Goal: Task Accomplishment & Management: Manage account settings

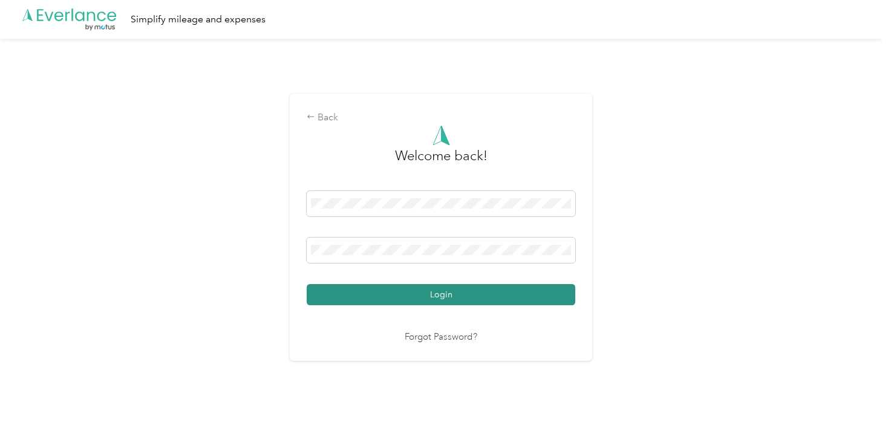
click at [457, 291] on button "Login" at bounding box center [441, 294] width 269 height 21
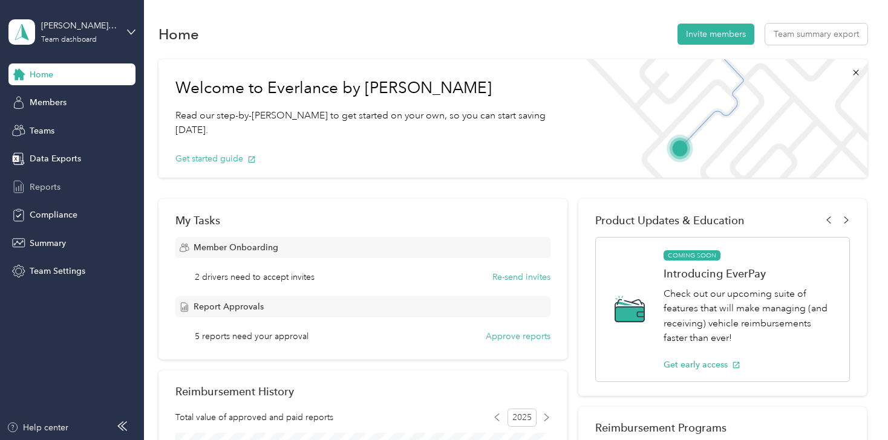
click at [38, 184] on span "Reports" at bounding box center [45, 187] width 31 height 13
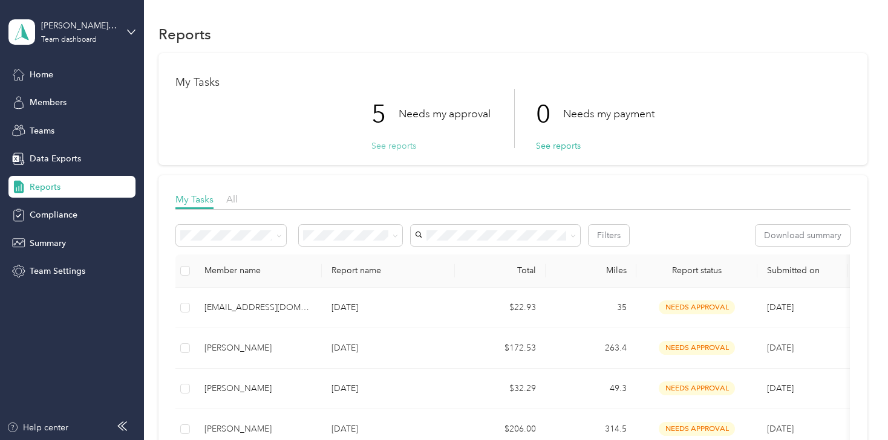
click at [393, 144] on button "See reports" at bounding box center [393, 146] width 45 height 13
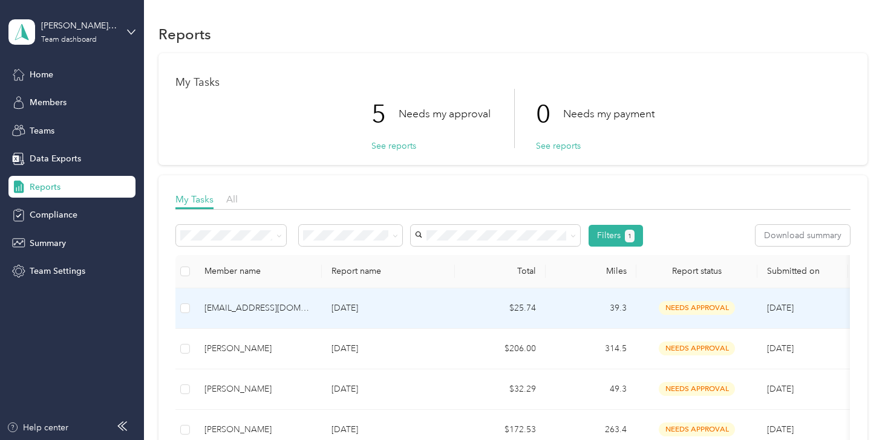
click at [244, 302] on div "[EMAIL_ADDRESS][DOMAIN_NAME]" at bounding box center [258, 308] width 108 height 13
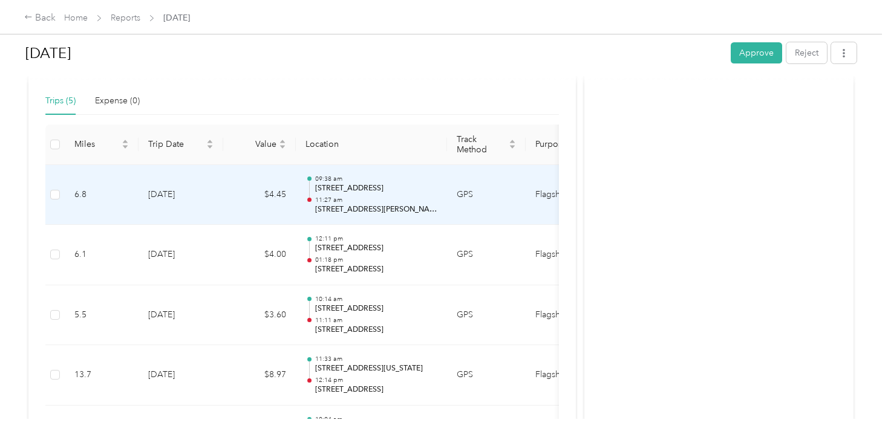
scroll to position [356, 0]
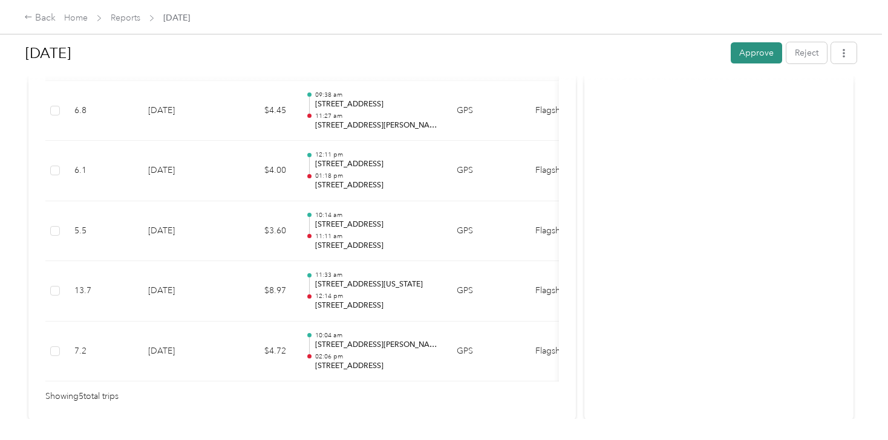
click at [770, 55] on button "Approve" at bounding box center [756, 52] width 51 height 21
click at [81, 19] on link "Home" at bounding box center [76, 18] width 24 height 10
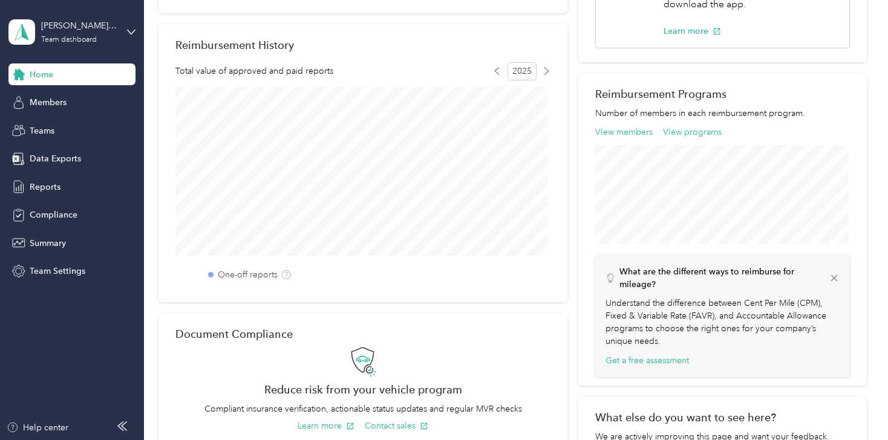
scroll to position [514, 0]
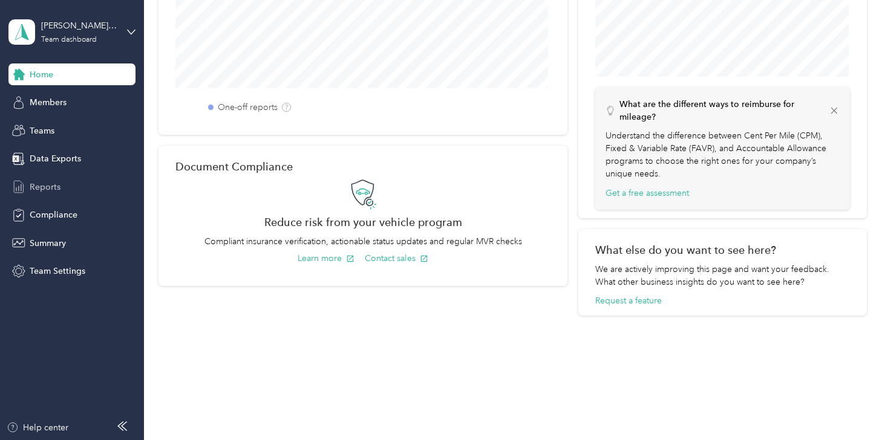
click at [41, 183] on span "Reports" at bounding box center [45, 187] width 31 height 13
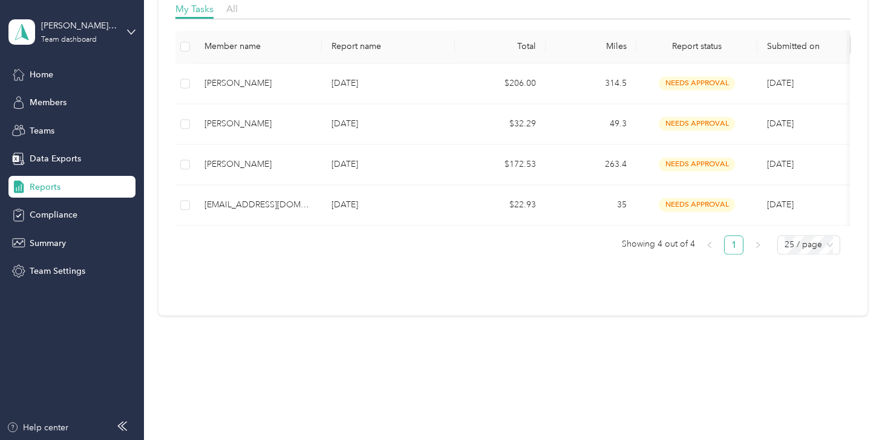
scroll to position [199, 0]
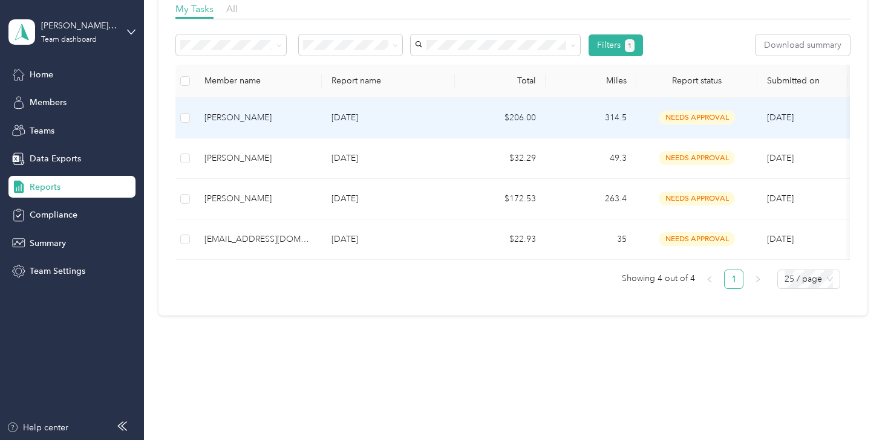
click at [226, 114] on div "[PERSON_NAME]" at bounding box center [258, 117] width 108 height 13
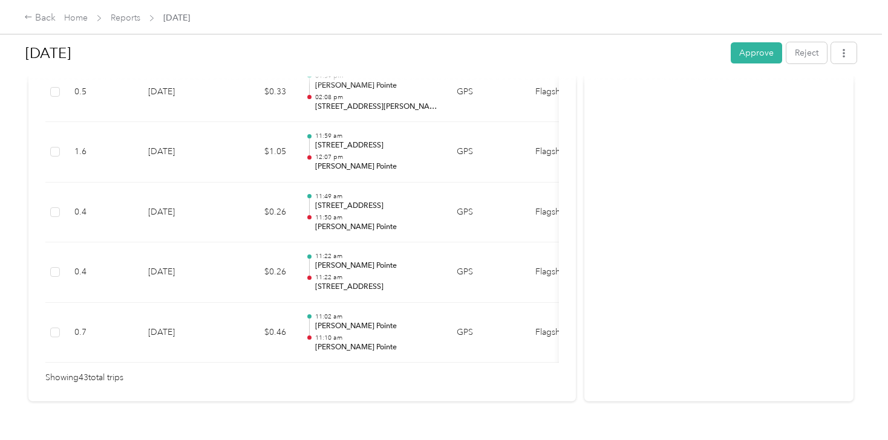
scroll to position [2699, 0]
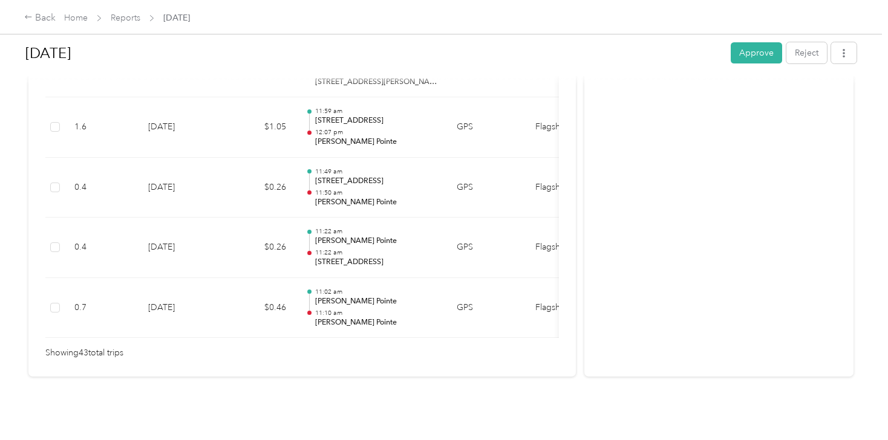
click at [733, 57] on button "Approve" at bounding box center [756, 52] width 51 height 21
click at [76, 24] on span "Home" at bounding box center [76, 17] width 24 height 13
click at [77, 15] on link "Home" at bounding box center [76, 18] width 24 height 10
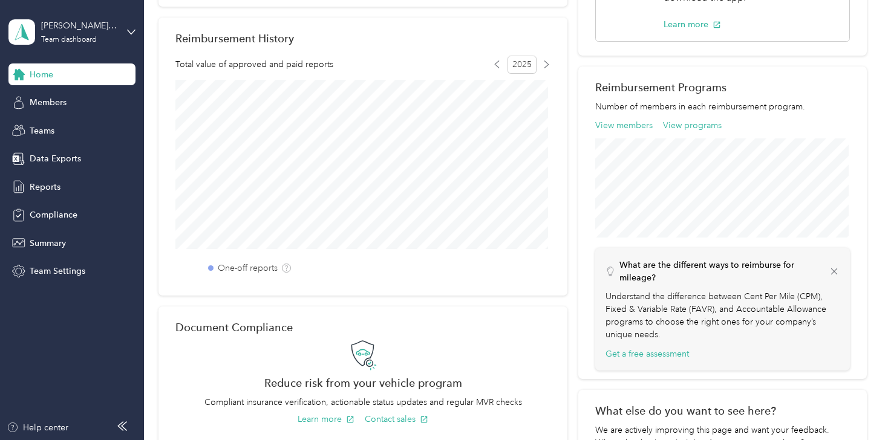
scroll to position [333, 0]
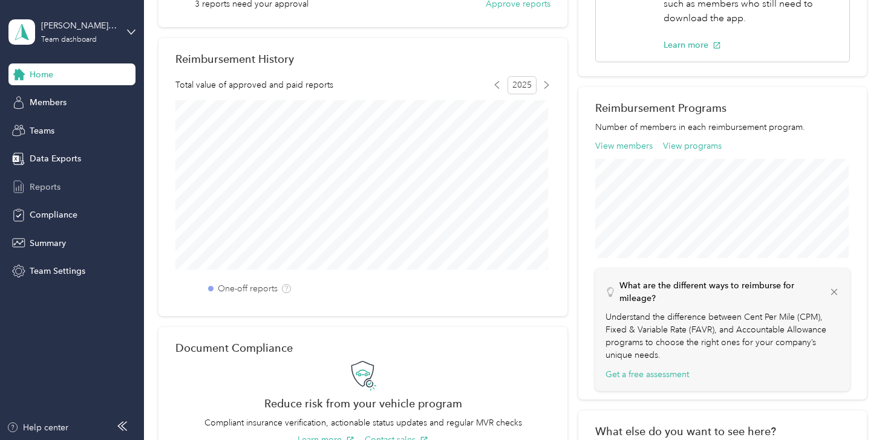
click at [31, 193] on span "Reports" at bounding box center [45, 187] width 31 height 13
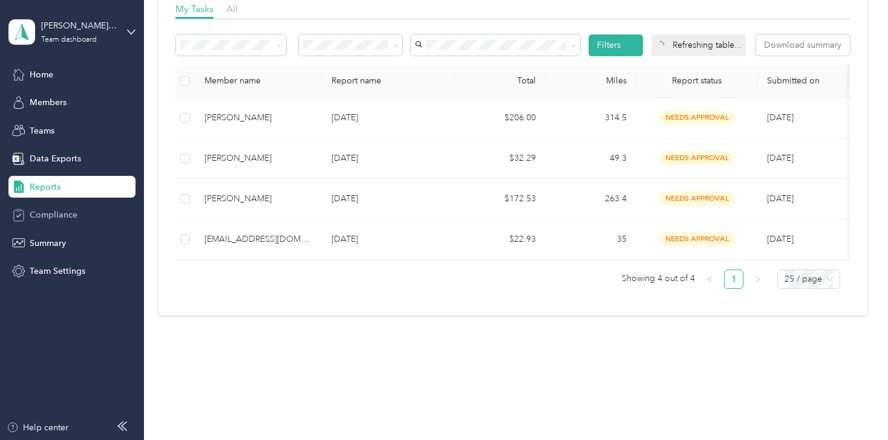
scroll to position [159, 0]
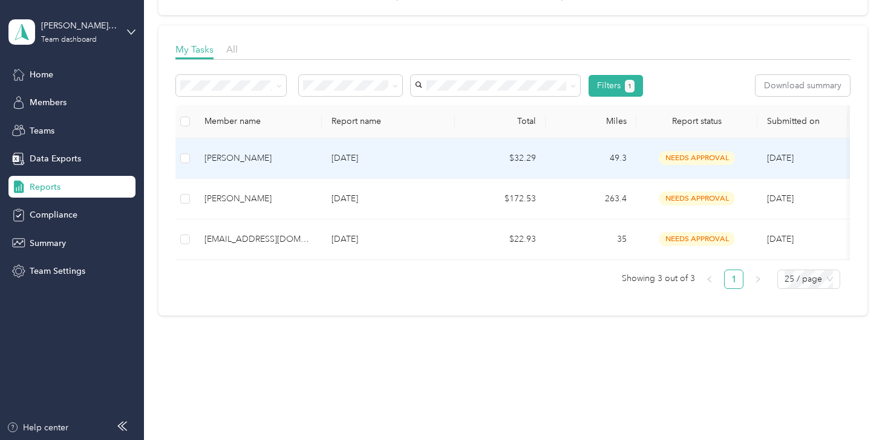
click at [219, 152] on div "[PERSON_NAME]" at bounding box center [258, 158] width 108 height 13
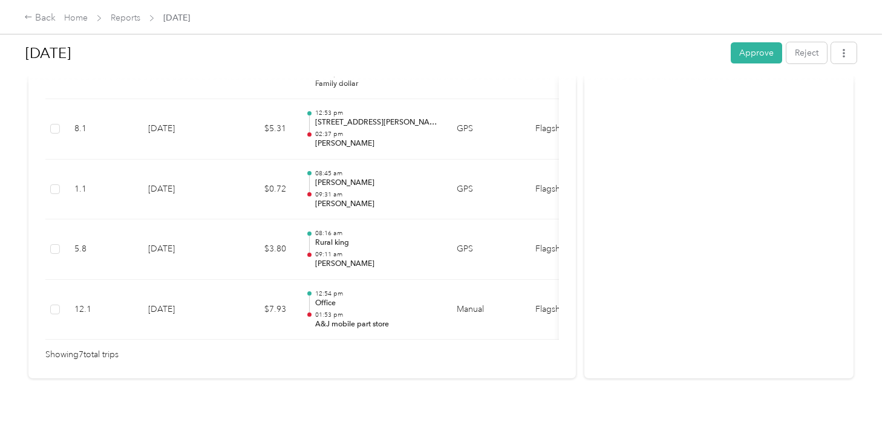
scroll to position [537, 0]
click at [753, 51] on button "Approve" at bounding box center [756, 52] width 51 height 21
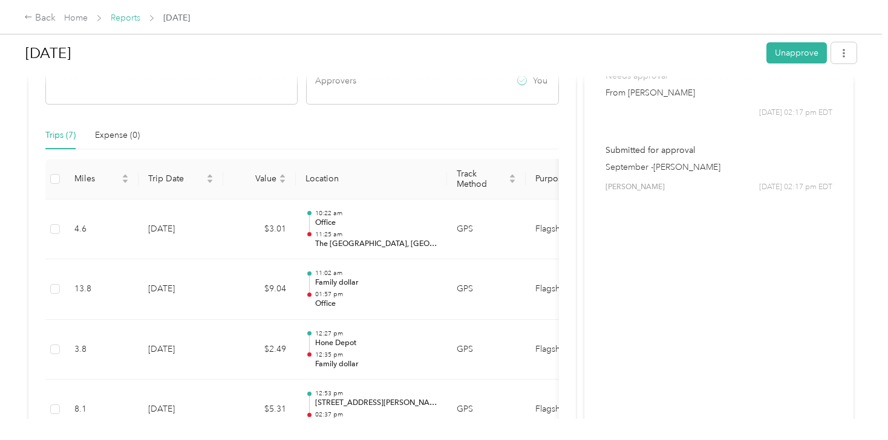
scroll to position [234, 0]
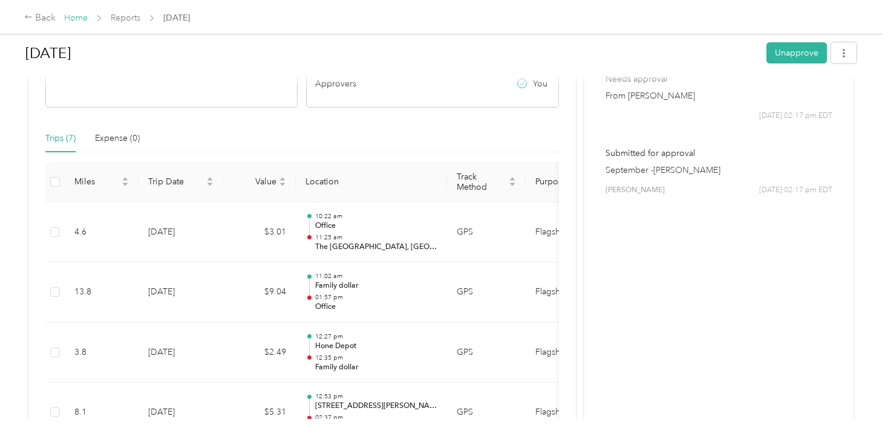
click at [77, 18] on link "Home" at bounding box center [76, 18] width 24 height 10
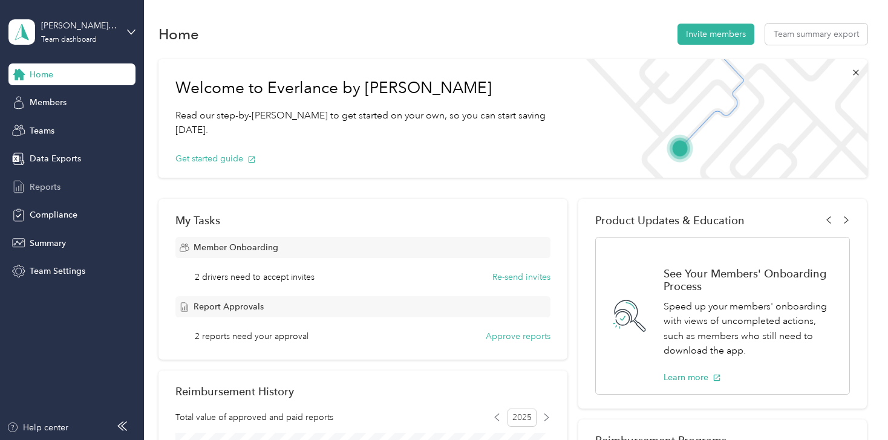
click at [42, 186] on span "Reports" at bounding box center [45, 187] width 31 height 13
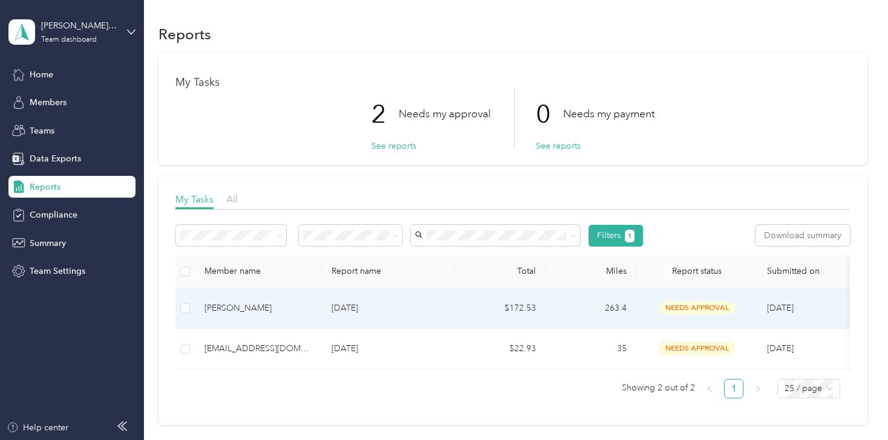
click at [226, 309] on div "[PERSON_NAME]" at bounding box center [258, 308] width 108 height 13
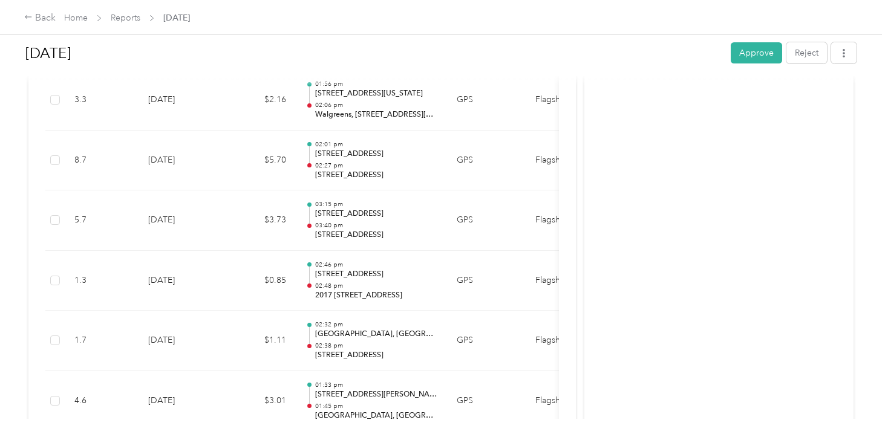
scroll to position [786, 0]
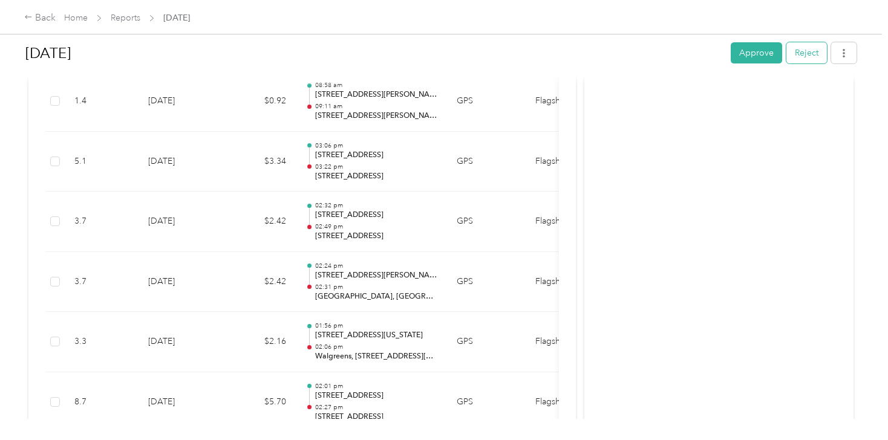
click at [811, 53] on button "Reject" at bounding box center [806, 52] width 41 height 21
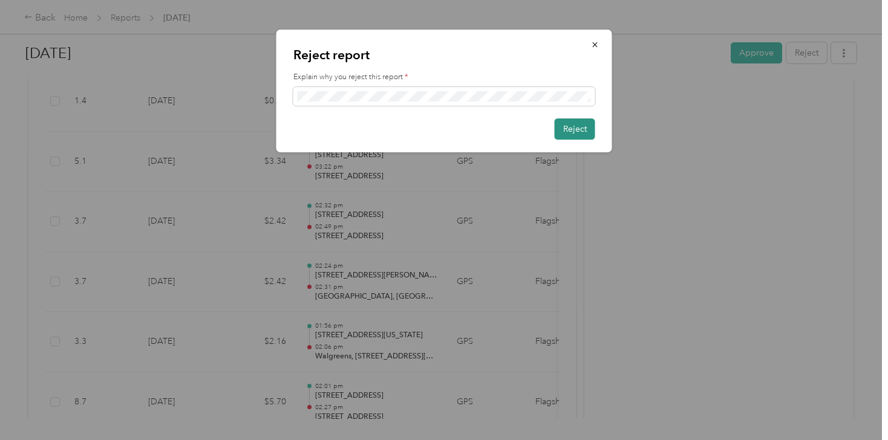
click at [567, 135] on button "Reject" at bounding box center [575, 129] width 41 height 21
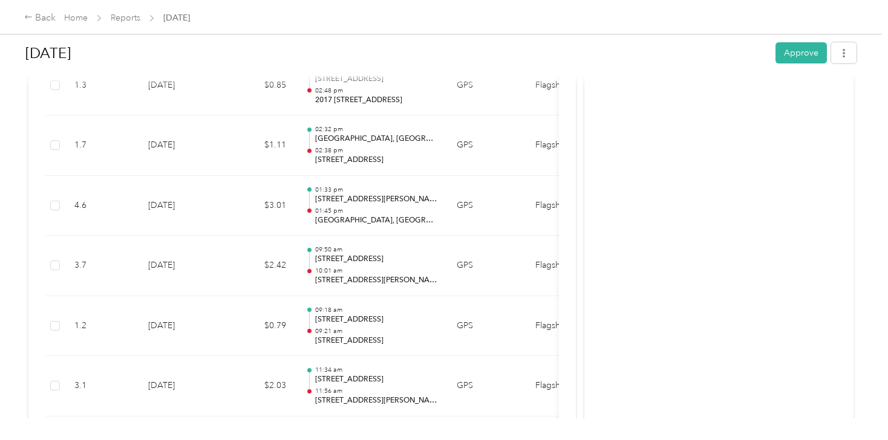
scroll to position [1210, 0]
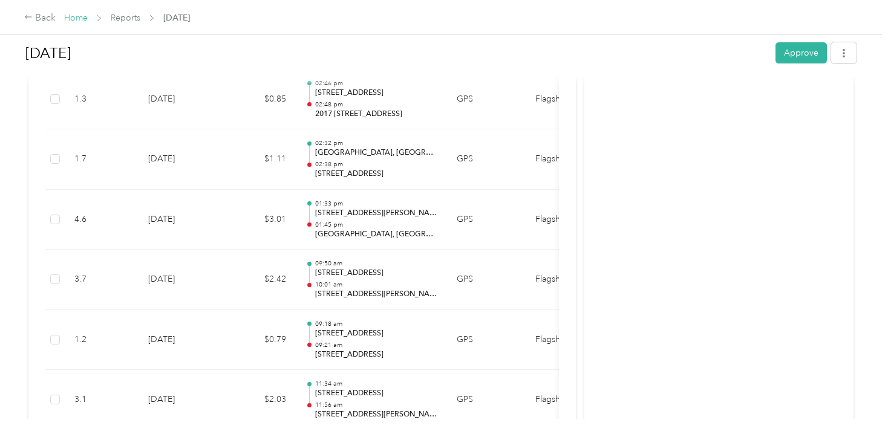
click at [73, 19] on link "Home" at bounding box center [76, 18] width 24 height 10
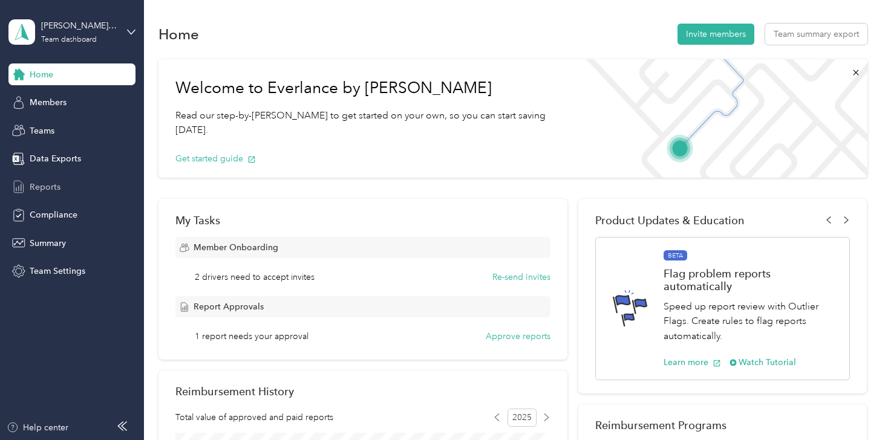
click at [48, 185] on span "Reports" at bounding box center [45, 187] width 31 height 13
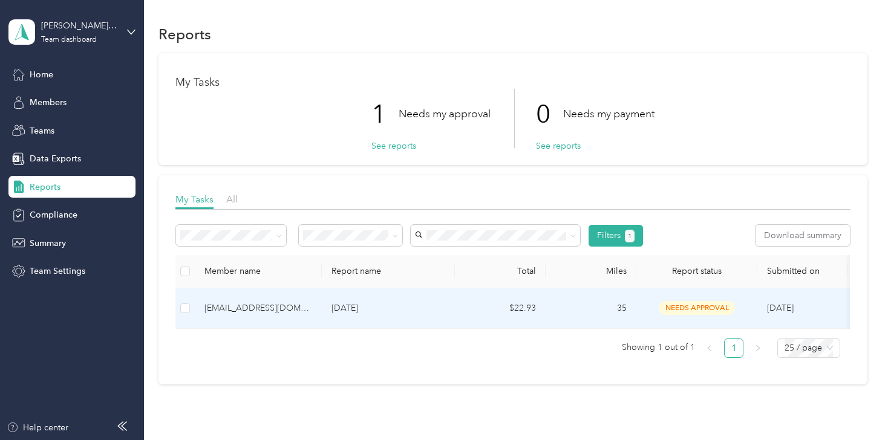
click at [248, 310] on div "[EMAIL_ADDRESS][DOMAIN_NAME]" at bounding box center [258, 308] width 108 height 13
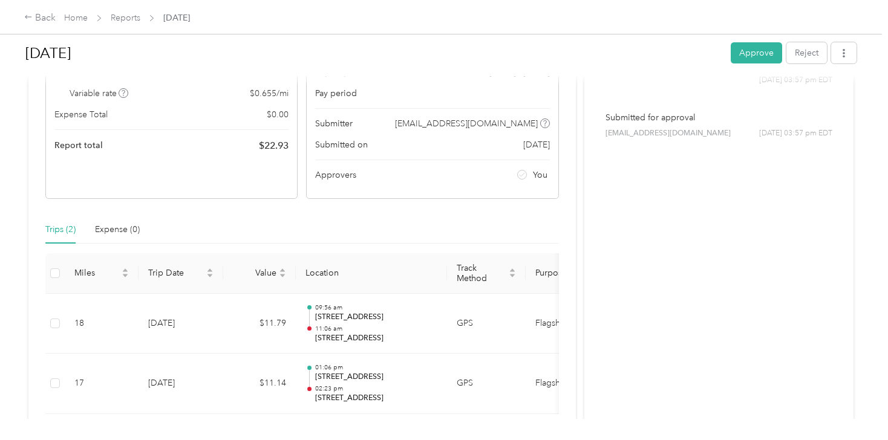
scroll to position [198, 0]
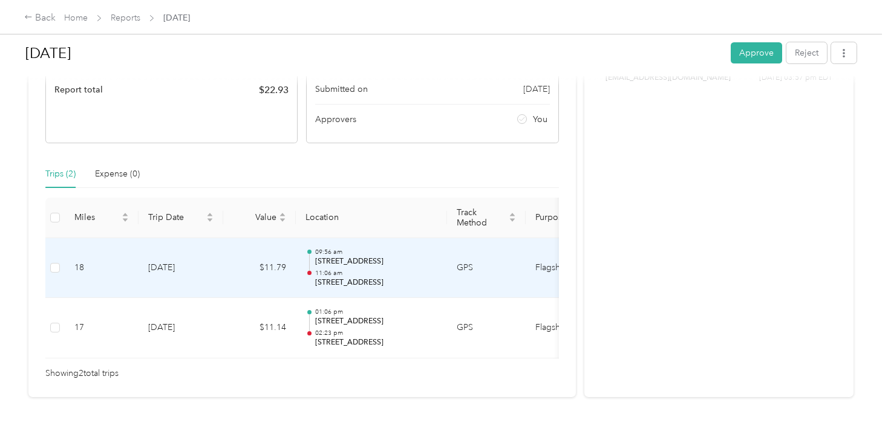
click at [312, 256] on div at bounding box center [310, 269] width 8 height 38
